Goal: Contribute content: Add original content to the website for others to see

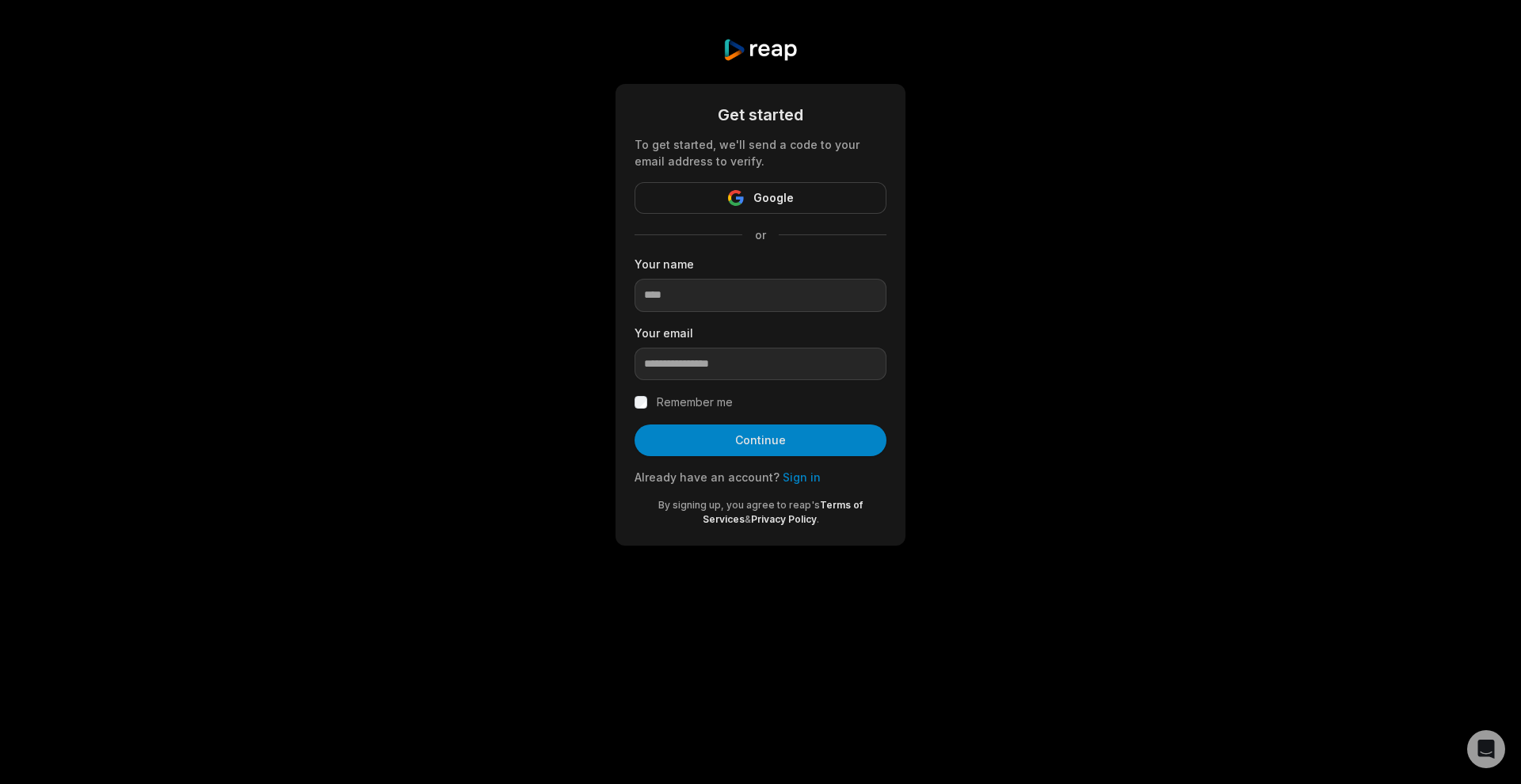
click at [799, 215] on form "Get started To get started, we'll send a code to your email address to verify. …" at bounding box center [760, 314] width 252 height 423
click at [804, 204] on button "Google" at bounding box center [760, 198] width 252 height 31
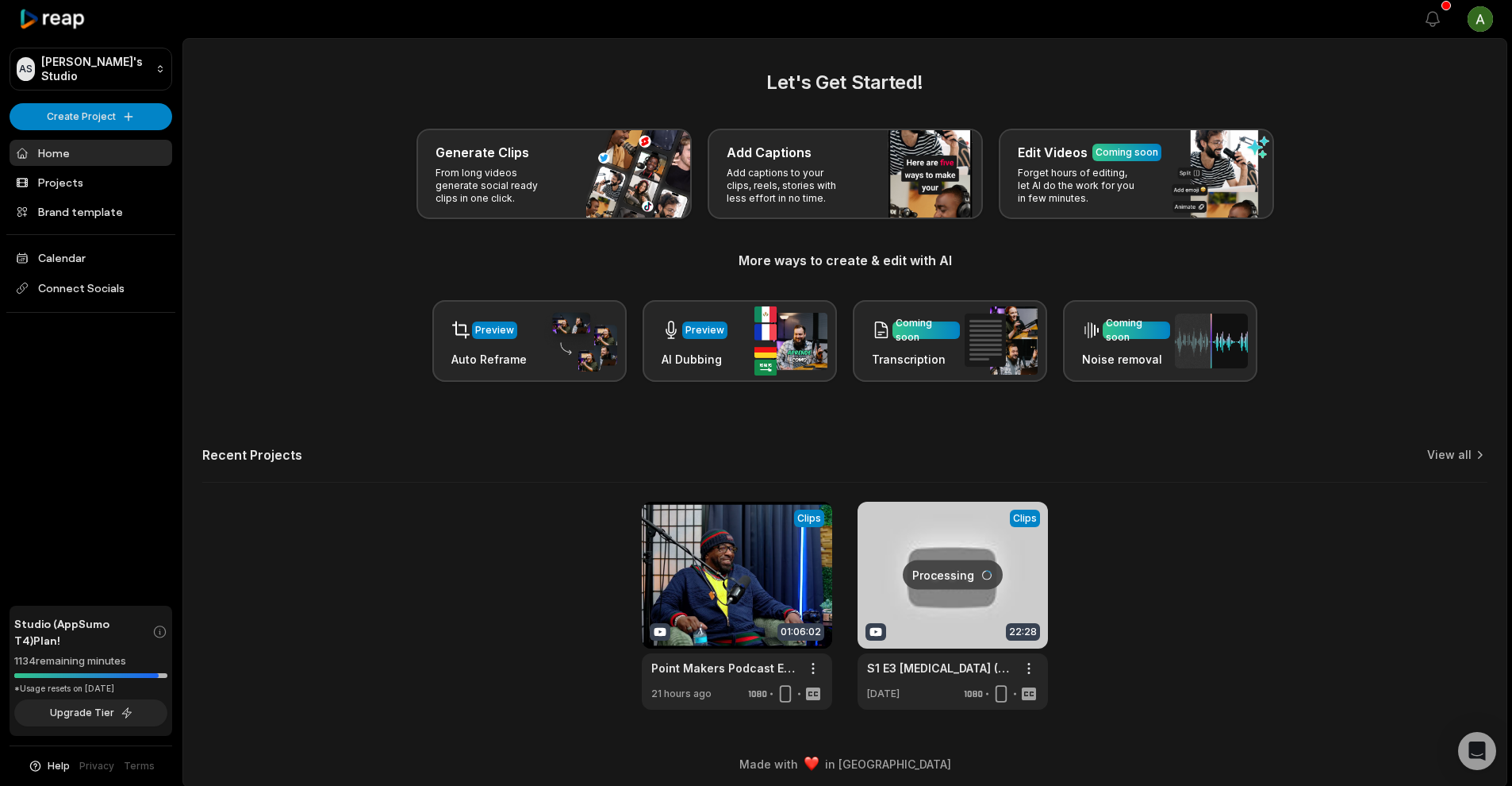
scroll to position [6, 0]
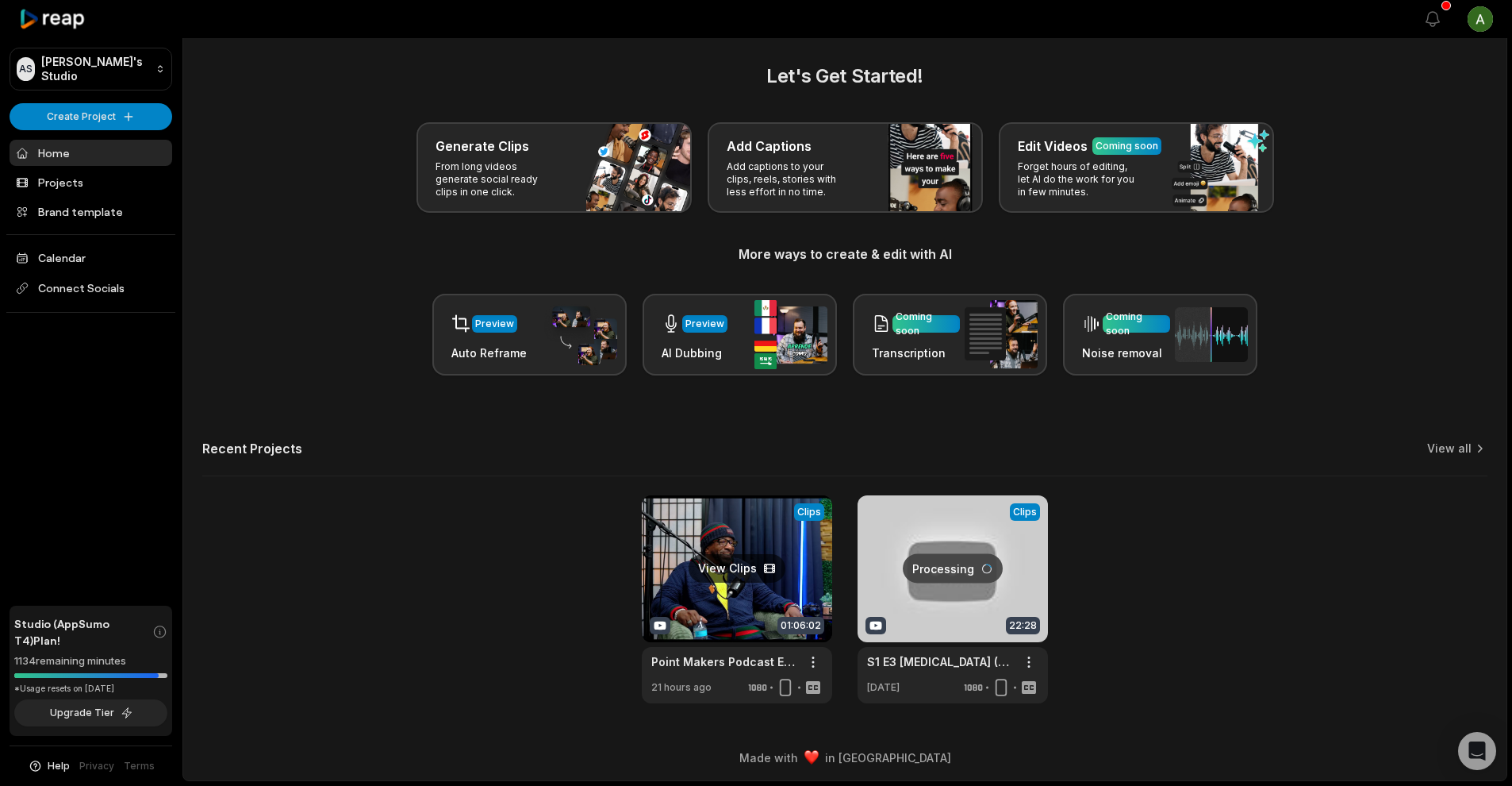
click at [738, 568] on link at bounding box center [736, 599] width 190 height 208
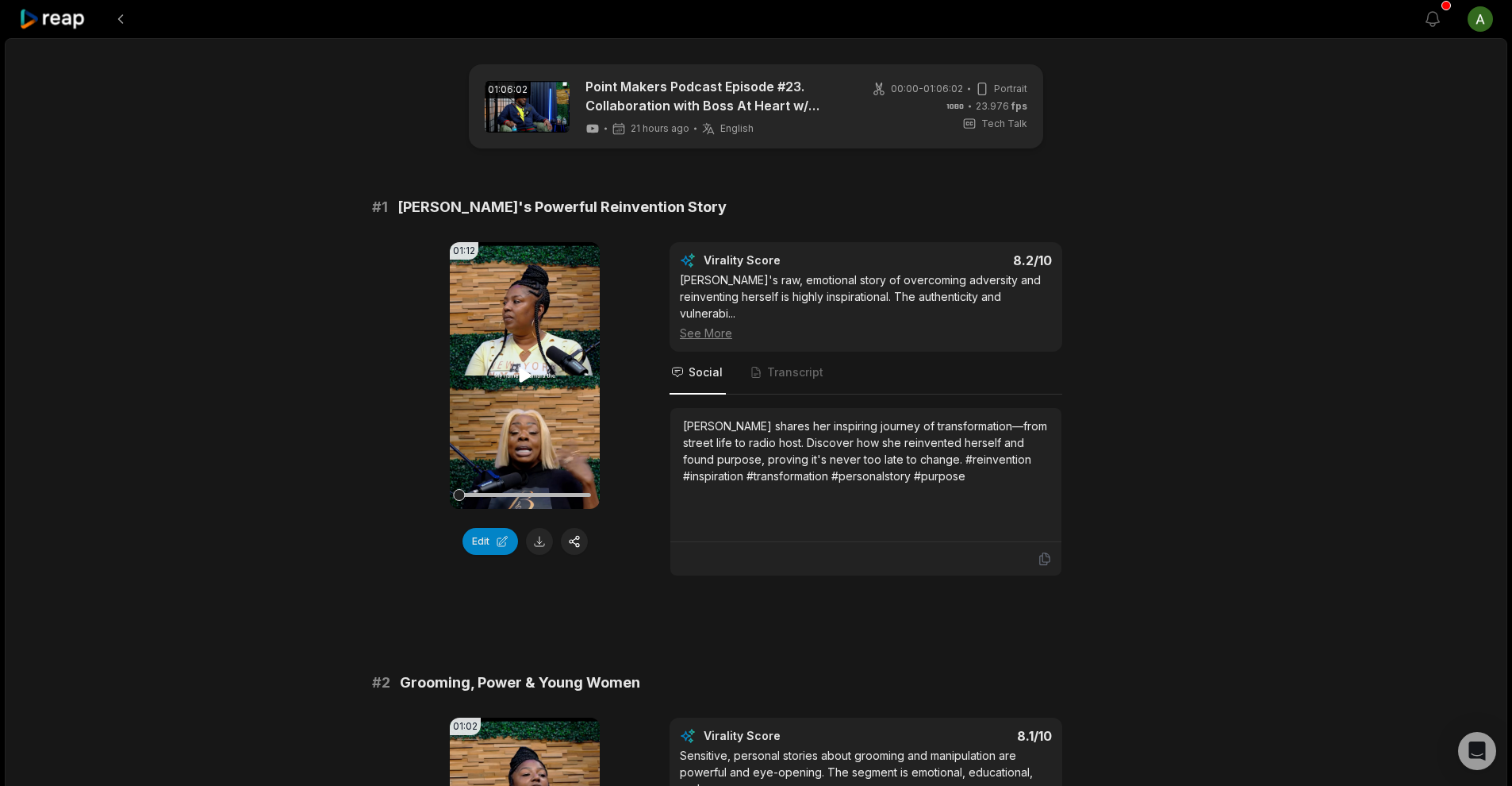
click at [516, 378] on icon at bounding box center [524, 375] width 19 height 19
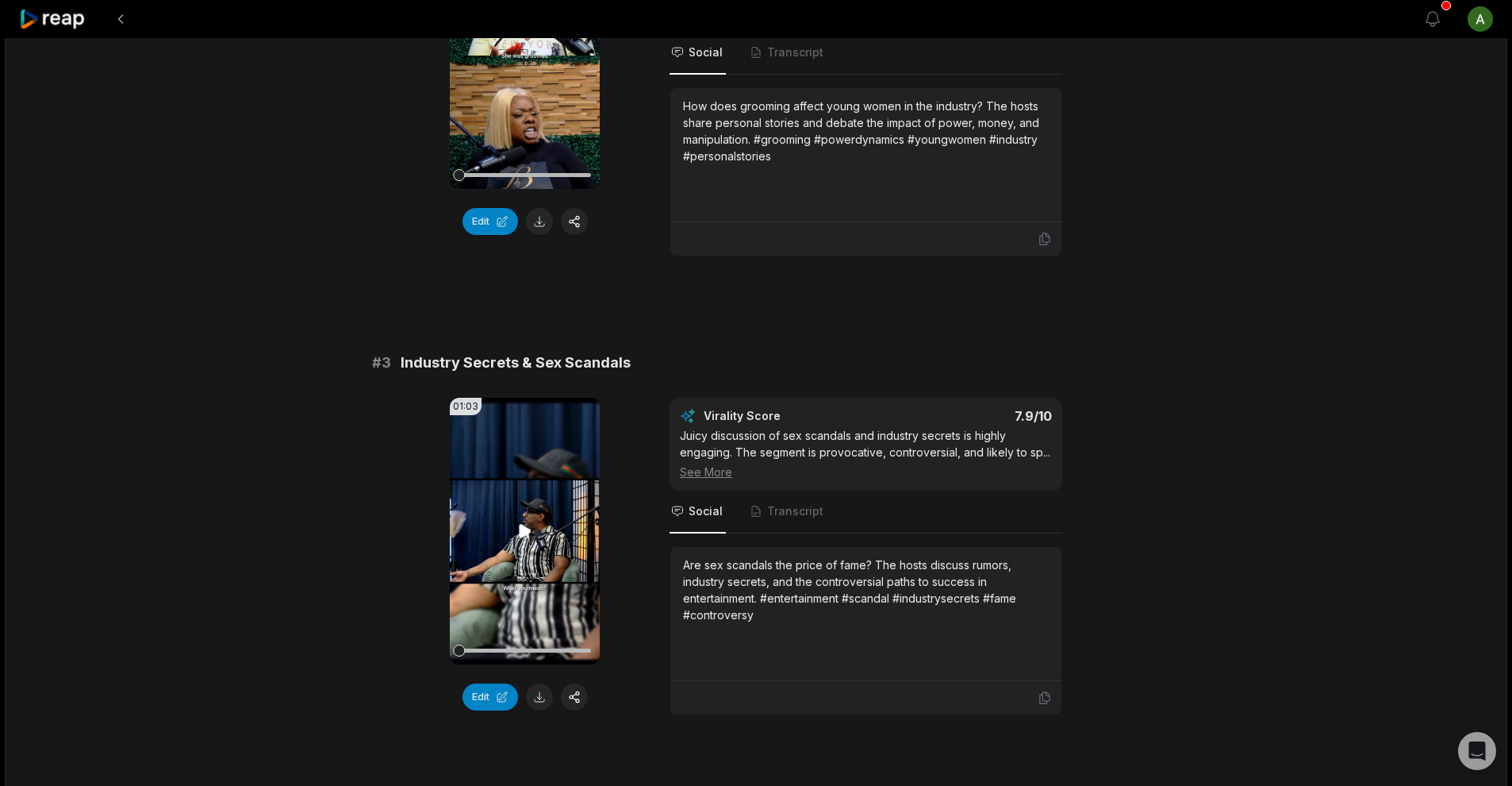
scroll to position [806, 0]
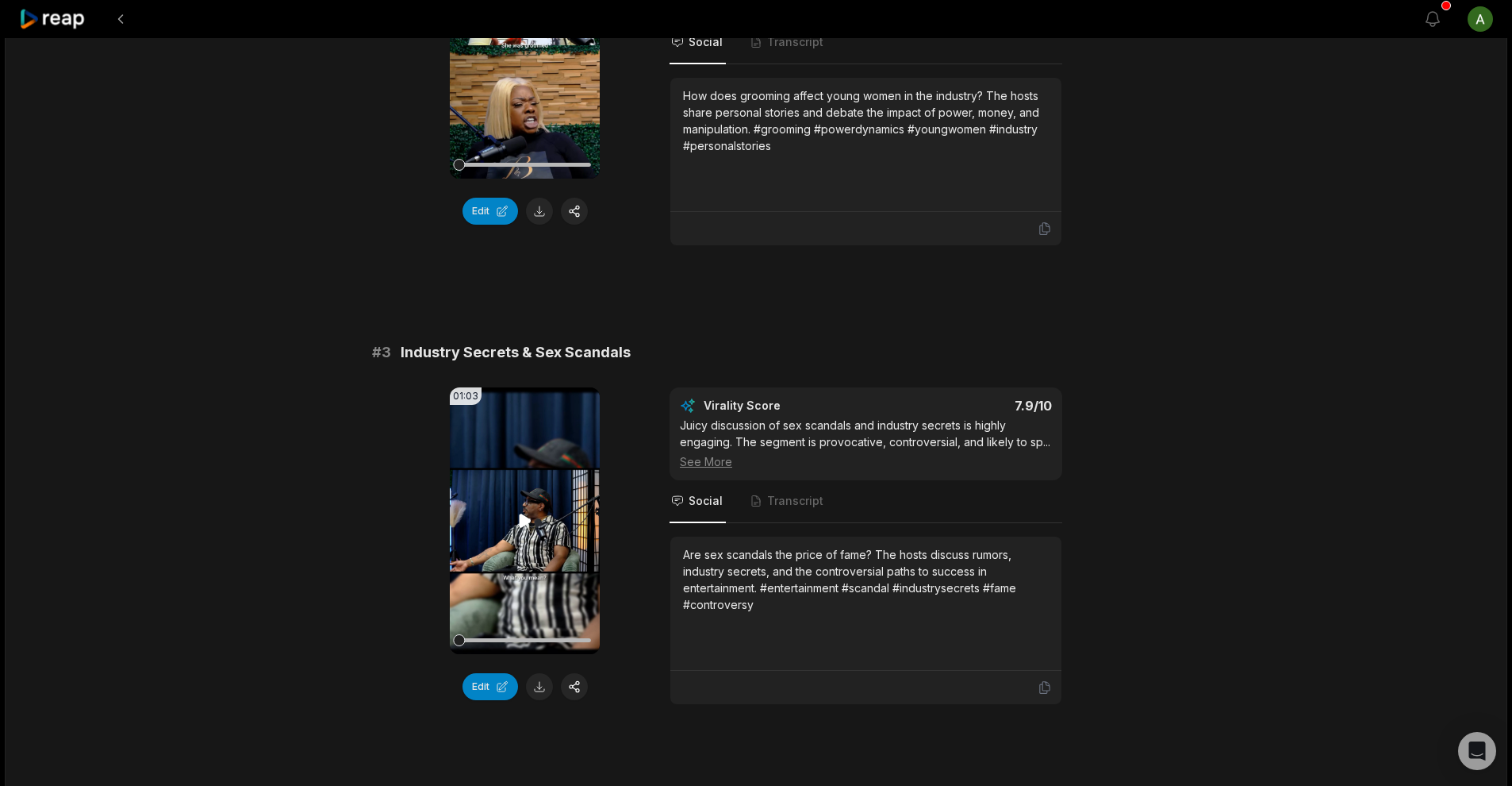
click at [497, 524] on video "Your browser does not support mp4 format." at bounding box center [524, 521] width 150 height 267
click at [504, 673] on button "Edit" at bounding box center [490, 687] width 56 height 27
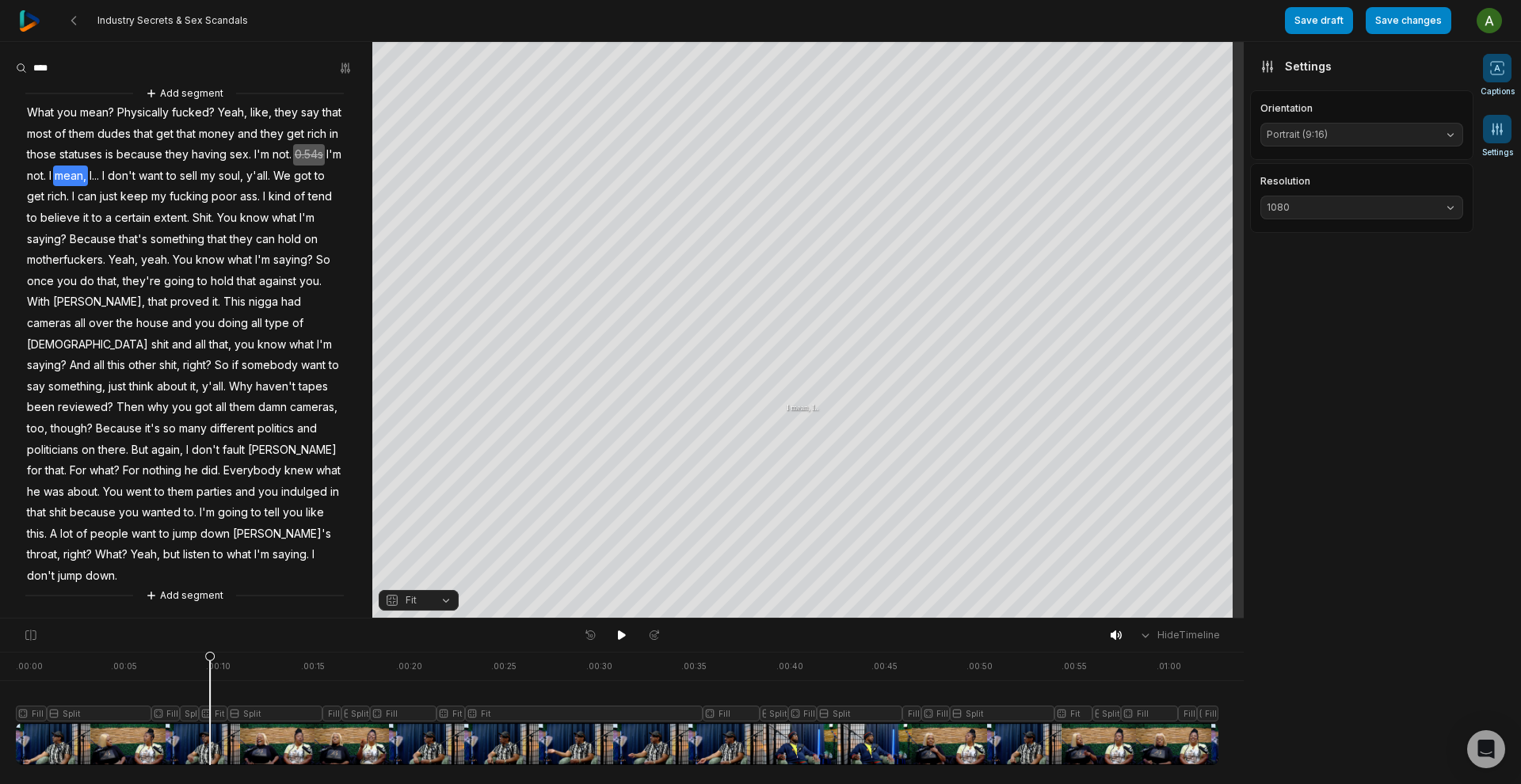
click at [1501, 76] on icon at bounding box center [1497, 68] width 16 height 16
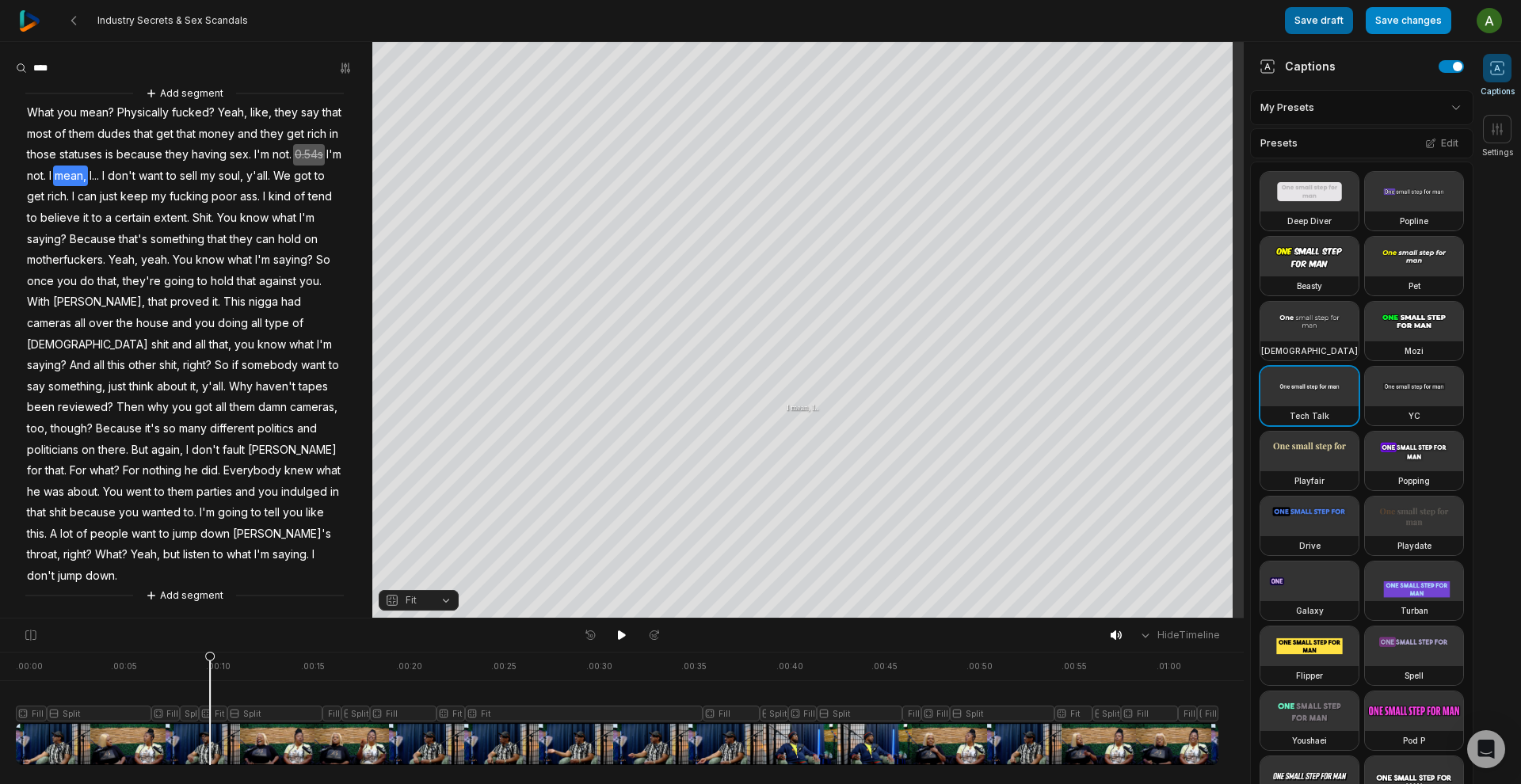
click at [1334, 20] on button "Save draft" at bounding box center [1319, 21] width 68 height 27
click at [1404, 21] on button "Save changes" at bounding box center [1408, 21] width 85 height 27
